Goal: Find specific page/section: Find specific page/section

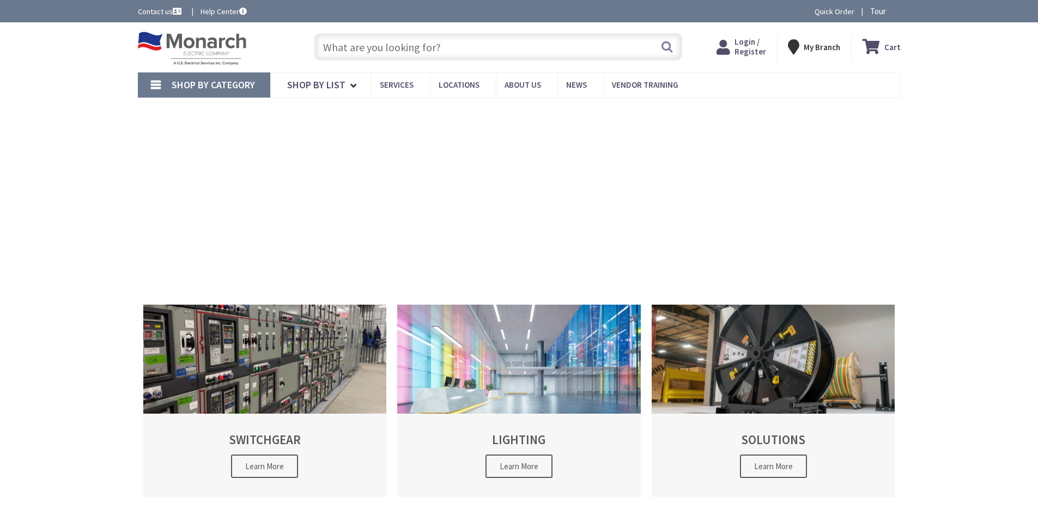
type input "[GEOGRAPHIC_DATA], [GEOGRAPHIC_DATA][STREET_ADDRESS][GEOGRAPHIC_DATA]"
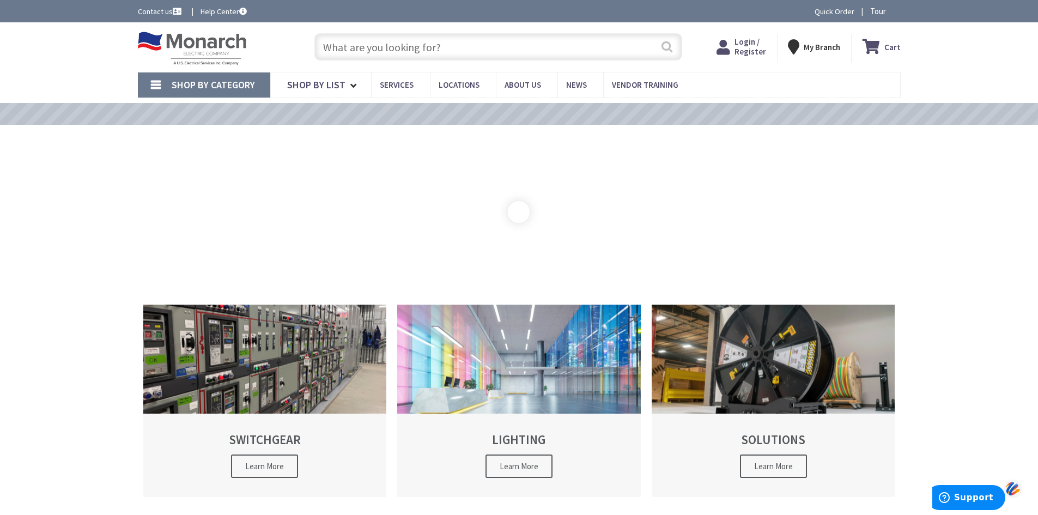
click at [664, 50] on button "Search" at bounding box center [667, 46] width 14 height 25
click at [359, 45] on input "text" at bounding box center [498, 46] width 368 height 27
click at [244, 81] on span "Shop By Category" at bounding box center [213, 84] width 83 height 13
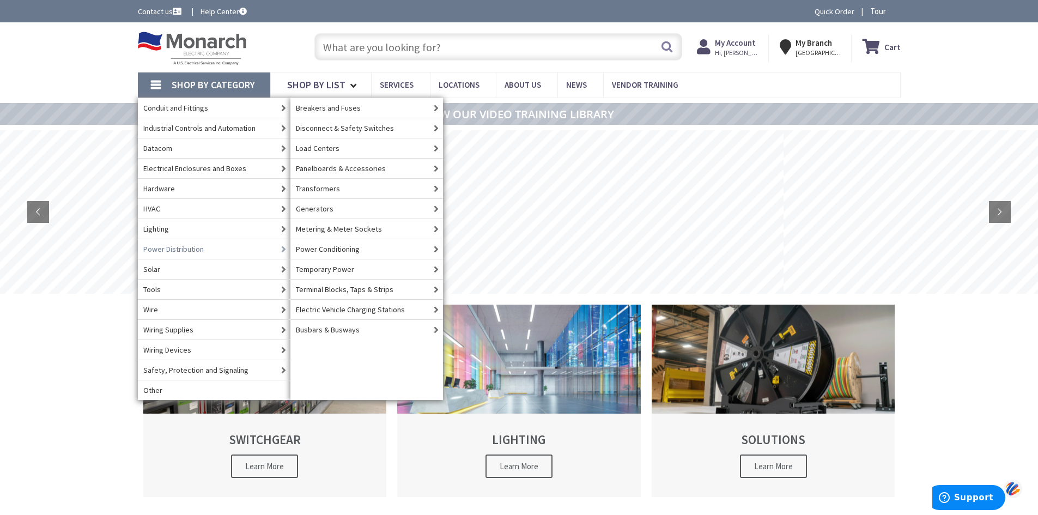
click at [211, 251] on link "Power Distribution" at bounding box center [214, 249] width 152 height 20
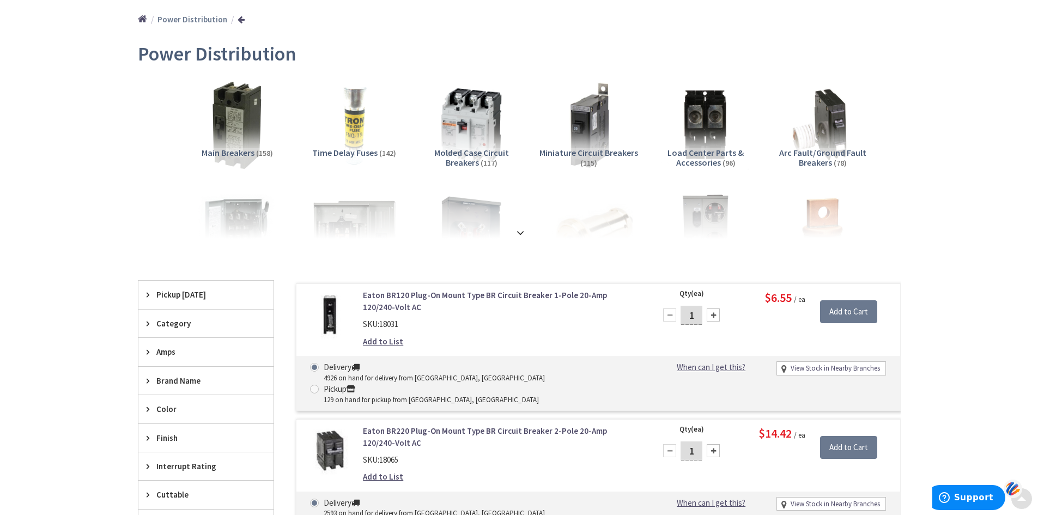
scroll to position [163, 0]
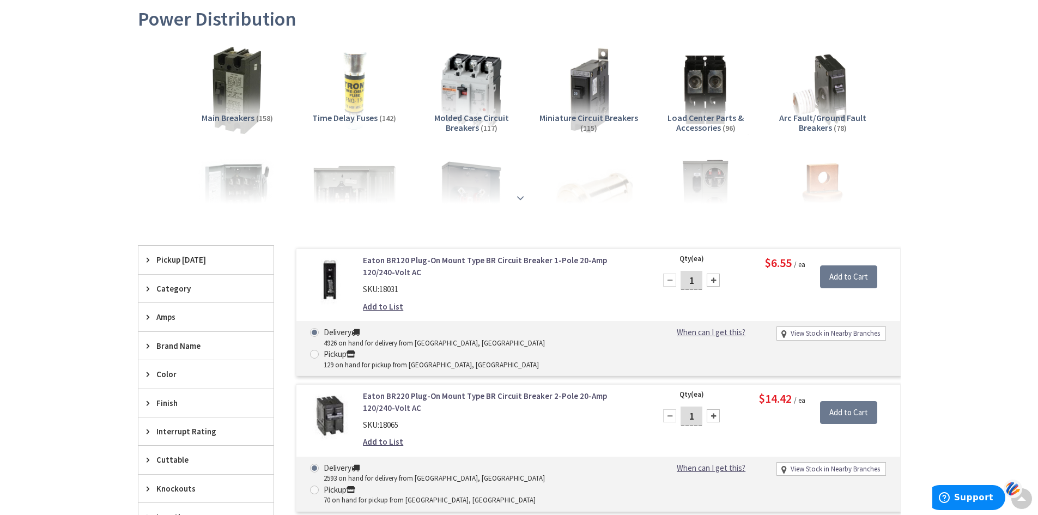
click at [521, 195] on strong at bounding box center [520, 197] width 13 height 12
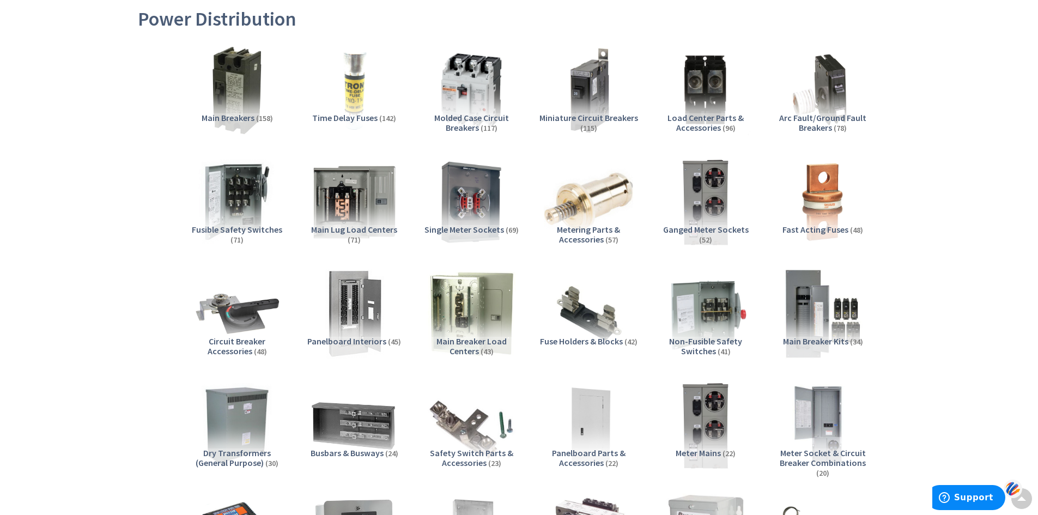
scroll to position [165, 0]
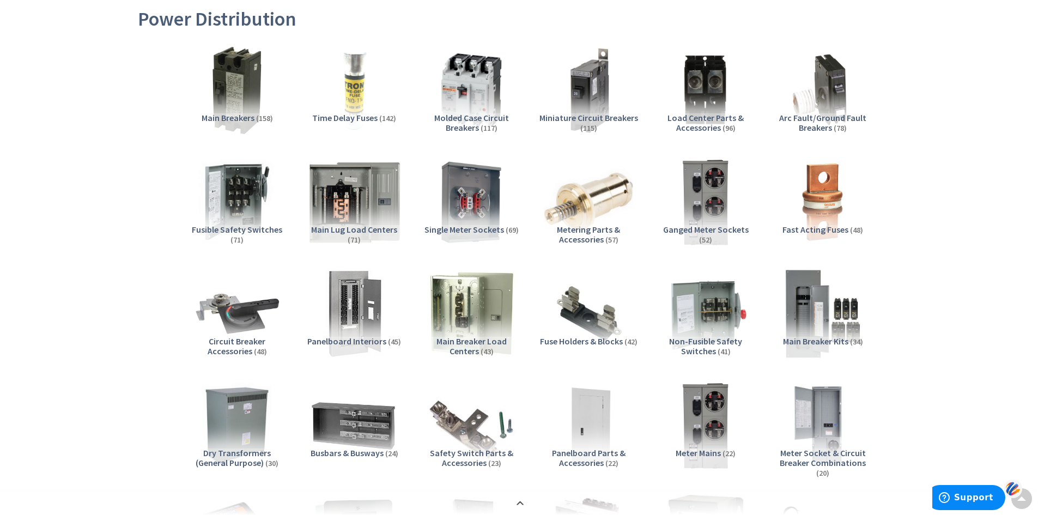
click at [352, 203] on img at bounding box center [353, 201] width 99 height 99
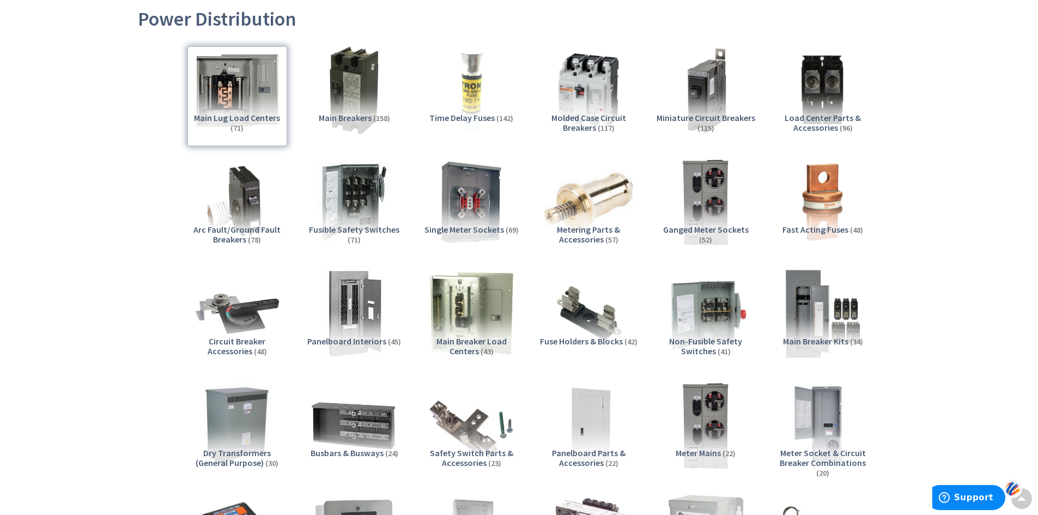
scroll to position [1349, 0]
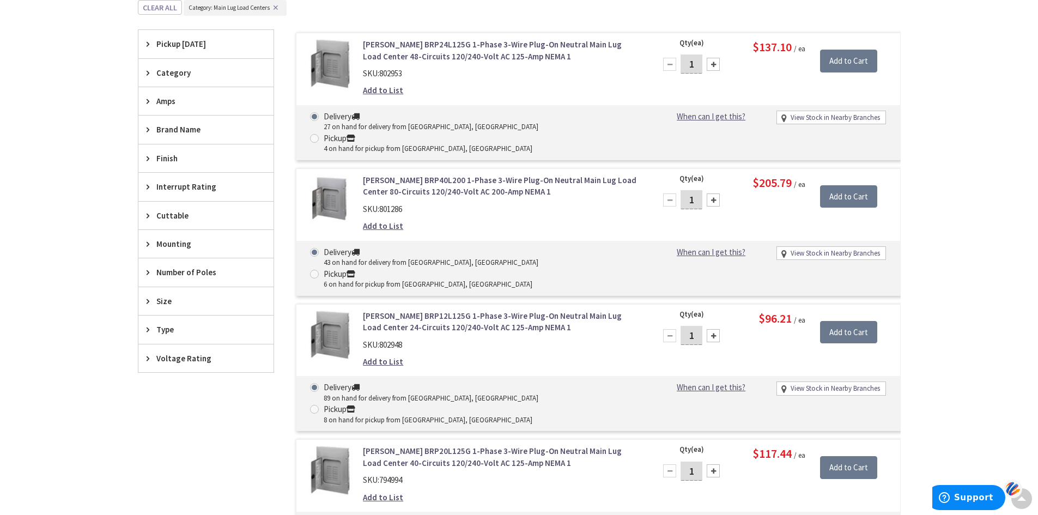
click at [206, 270] on span "Number of Poles" at bounding box center [200, 271] width 89 height 11
click at [165, 333] on span "3" at bounding box center [205, 331] width 135 height 19
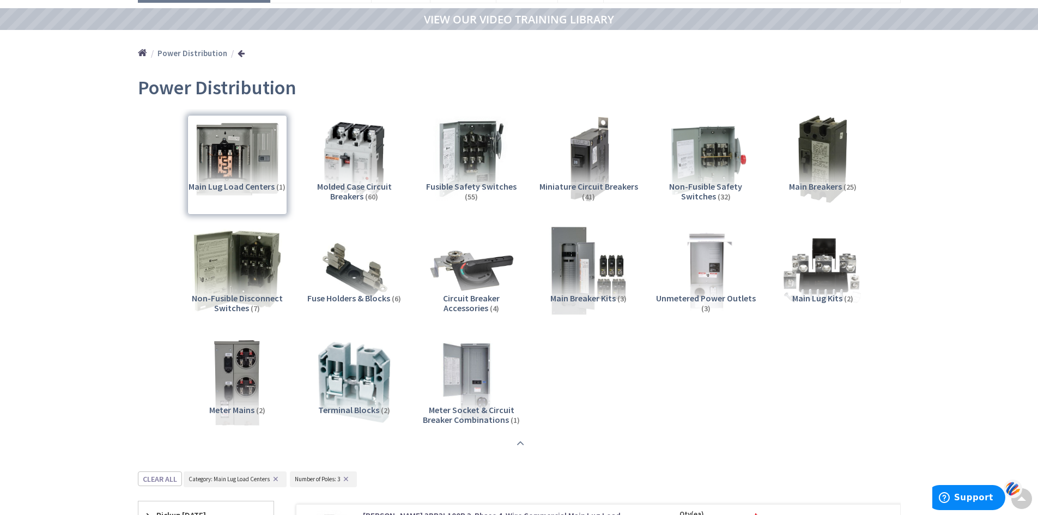
scroll to position [77, 0]
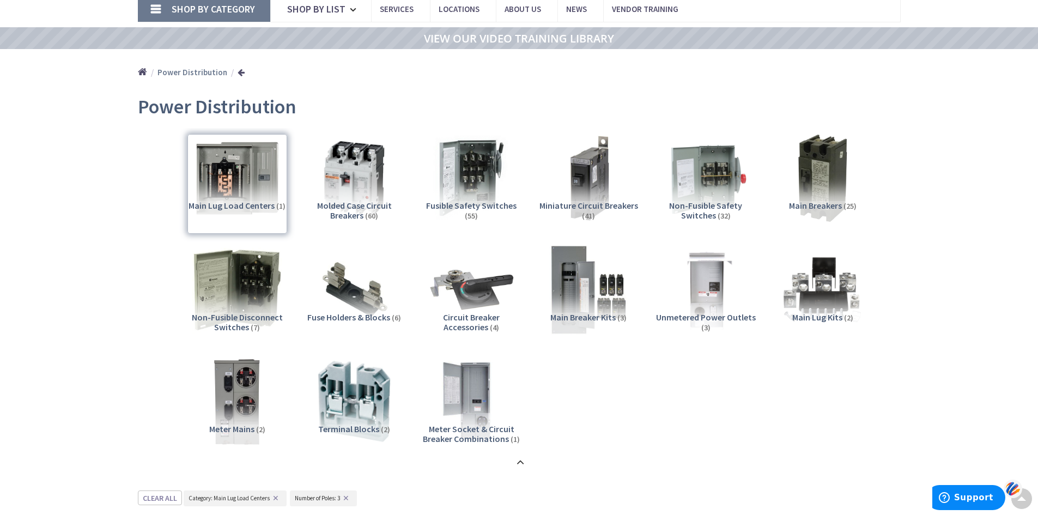
click at [258, 182] on div "Main Lug Load Centers (1)" at bounding box center [237, 184] width 100 height 100
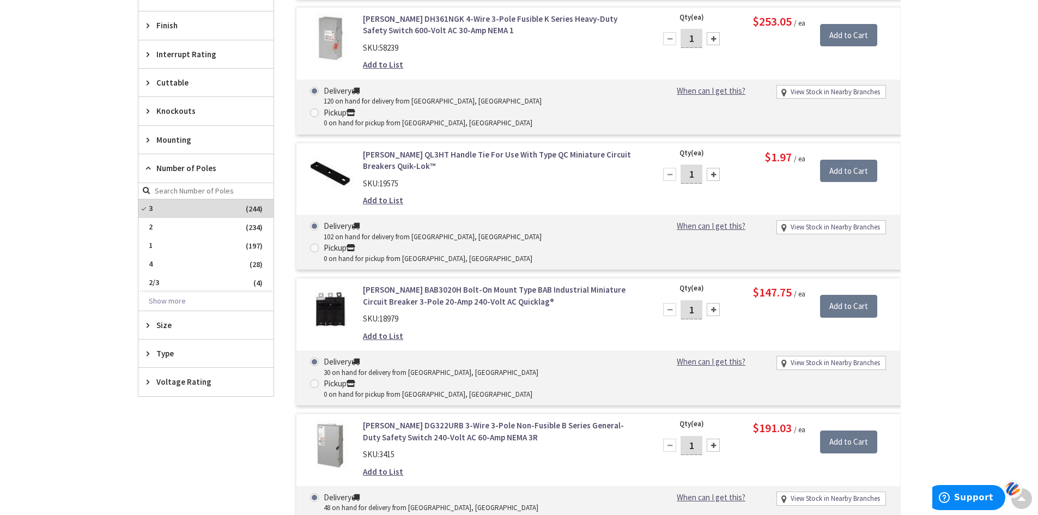
scroll to position [762, 0]
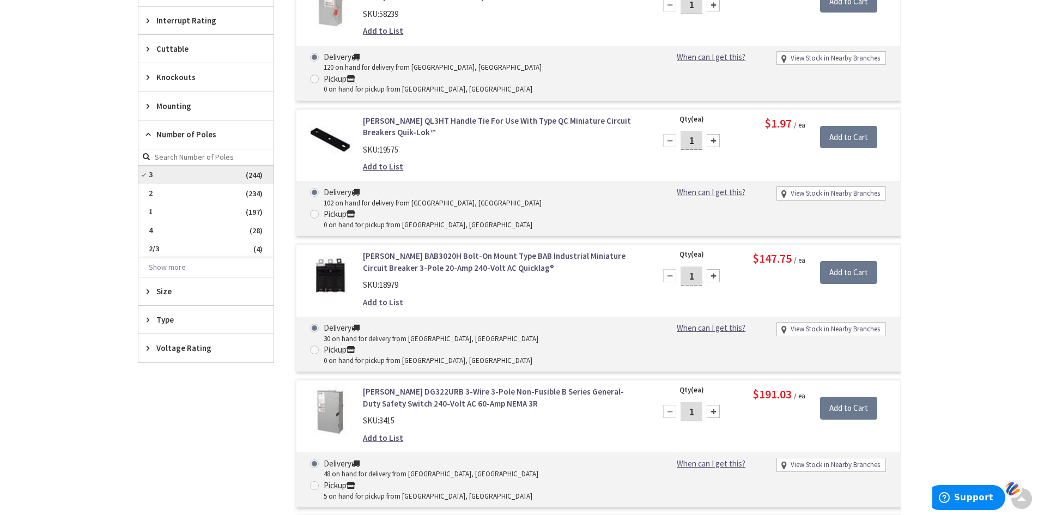
click at [231, 174] on span "3" at bounding box center [205, 175] width 135 height 19
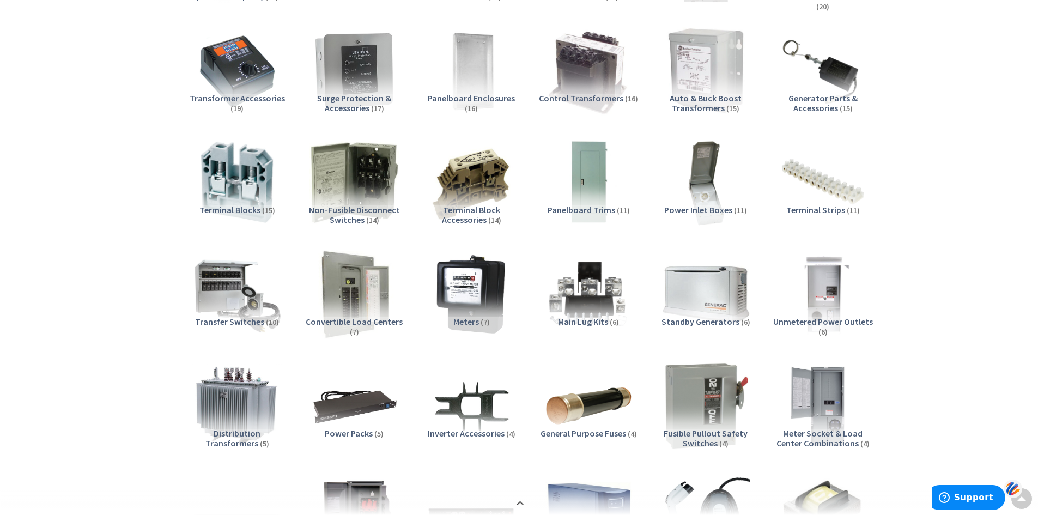
scroll to position [391, 0]
